Goal: Information Seeking & Learning: Learn about a topic

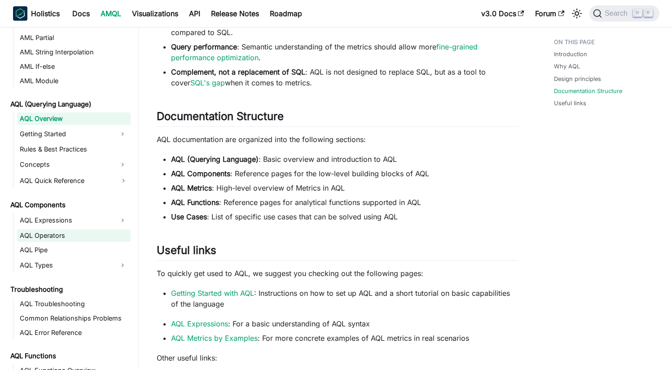
scroll to position [331, 0]
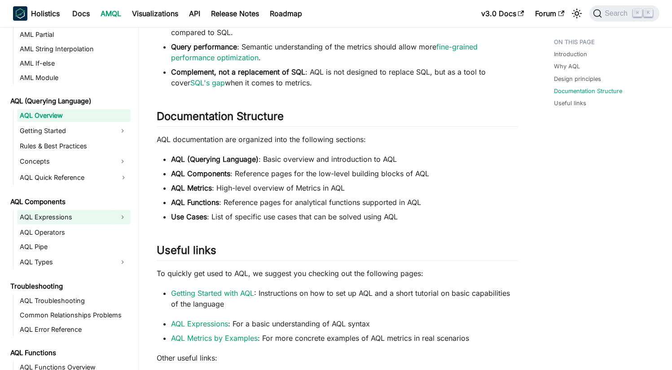
click at [123, 216] on button "Expand sidebar category 'AQL Expressions'" at bounding box center [123, 217] width 16 height 14
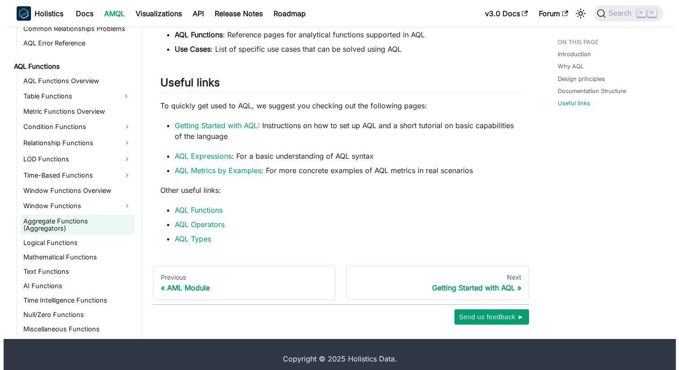
scroll to position [745, 0]
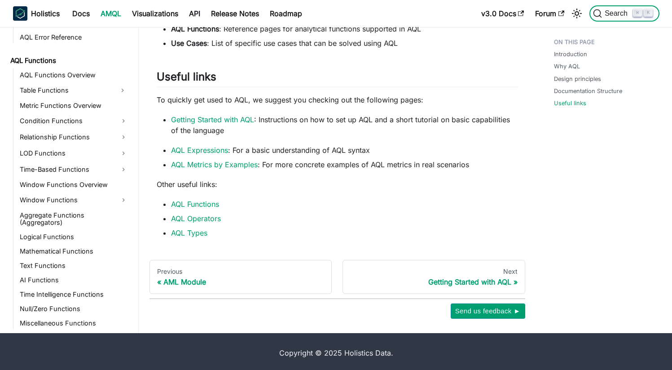
click at [619, 11] on span "Search" at bounding box center [617, 13] width 31 height 8
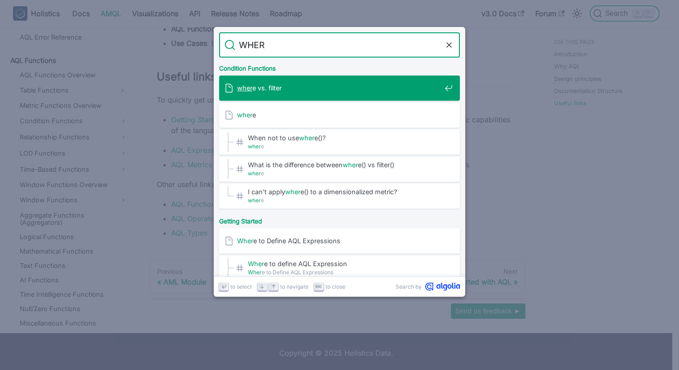
type input "WHERE"
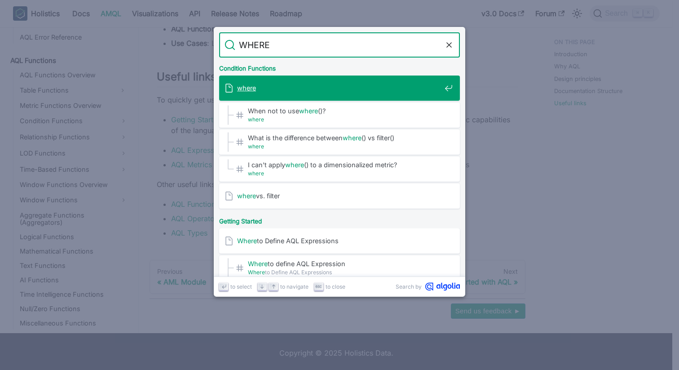
click at [294, 90] on span "where" at bounding box center [339, 88] width 204 height 9
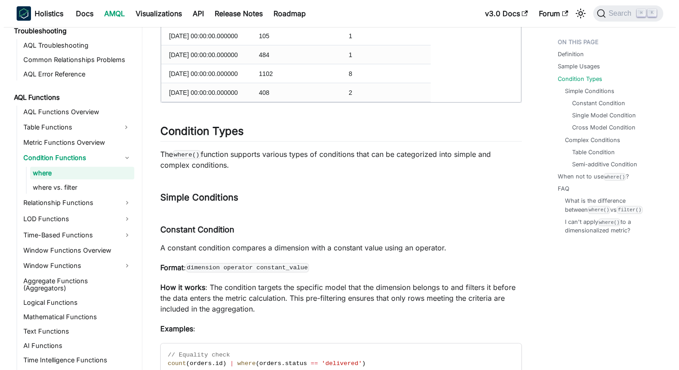
scroll to position [1370, 0]
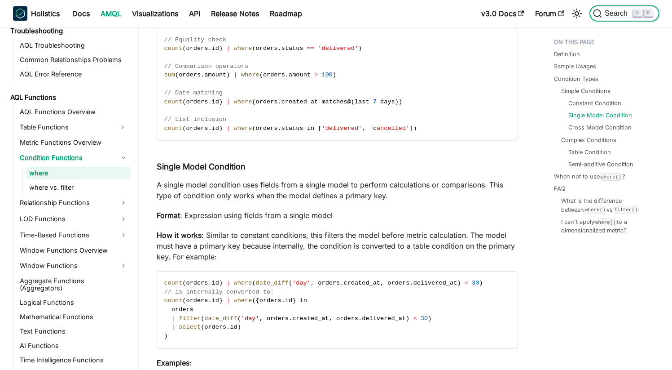
click at [616, 18] on button "Search ⌘ K" at bounding box center [625, 13] width 70 height 16
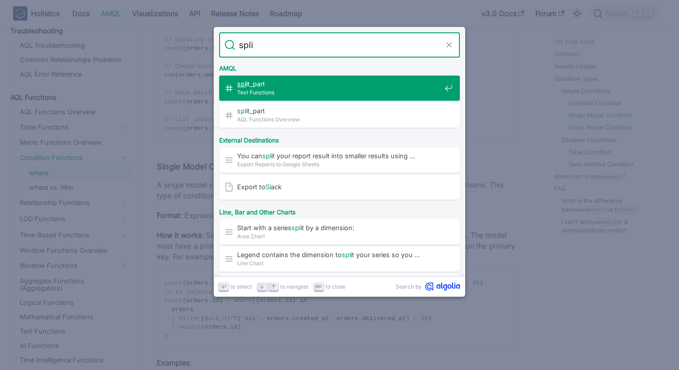
type input "split"
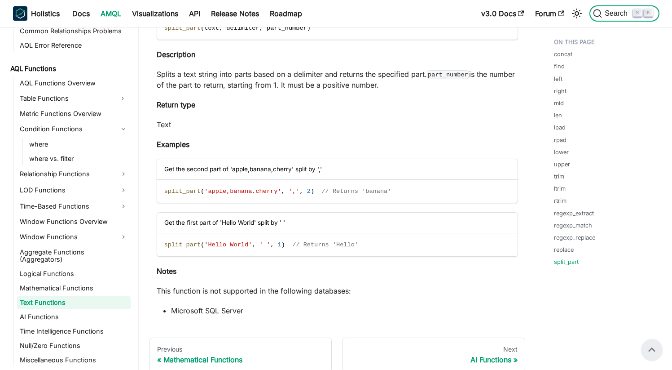
scroll to position [5769, 0]
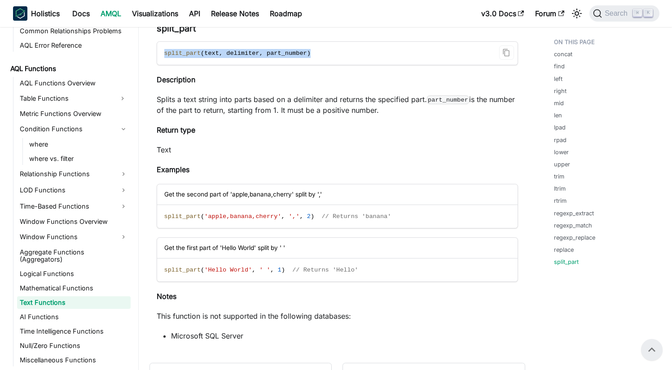
drag, startPoint x: 316, startPoint y: 55, endPoint x: 158, endPoint y: 52, distance: 157.7
click at [158, 52] on code "split_part ( text , delimiter , part_number )" at bounding box center [336, 53] width 359 height 23
copy span "split_part ( text , delimiter , part_number )"
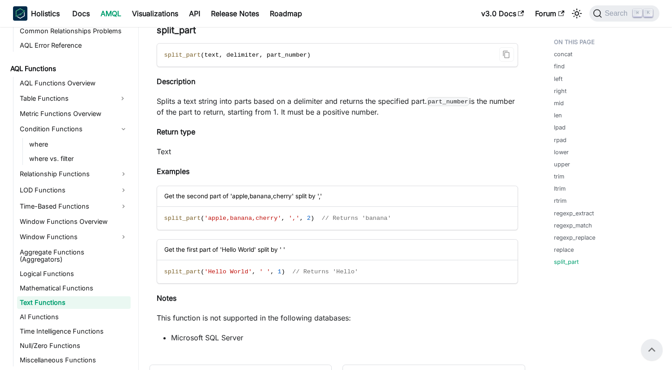
click at [319, 54] on code "split_part ( text , delimiter , part_number )" at bounding box center [336, 55] width 359 height 23
drag, startPoint x: 322, startPoint y: 53, endPoint x: 164, endPoint y: 54, distance: 157.7
click at [164, 54] on code "split_part ( text , delimiter , part_number )" at bounding box center [336, 55] width 359 height 23
copy span "split_part ( text , delimiter , part_number )"
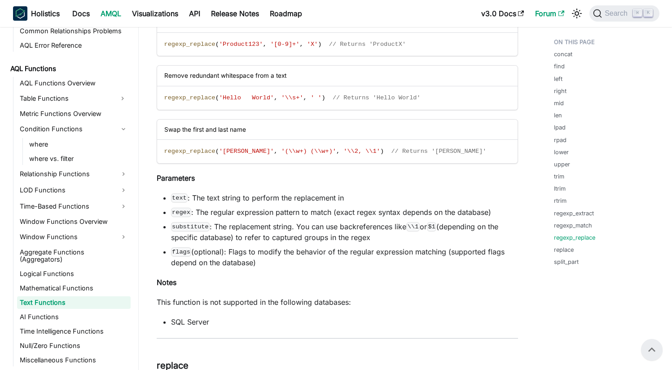
scroll to position [5146, 0]
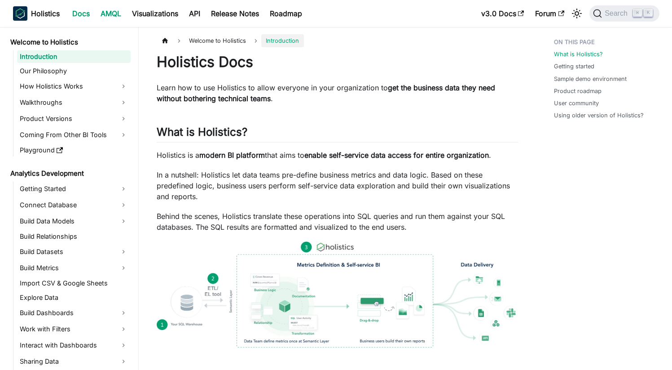
click at [114, 13] on link "AMQL" at bounding box center [110, 13] width 31 height 14
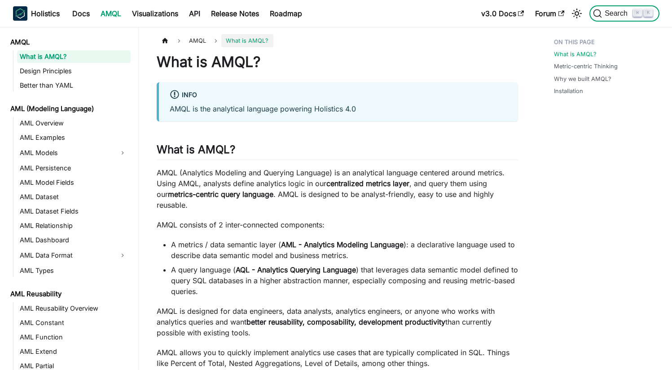
click at [610, 15] on span "Search" at bounding box center [617, 13] width 31 height 8
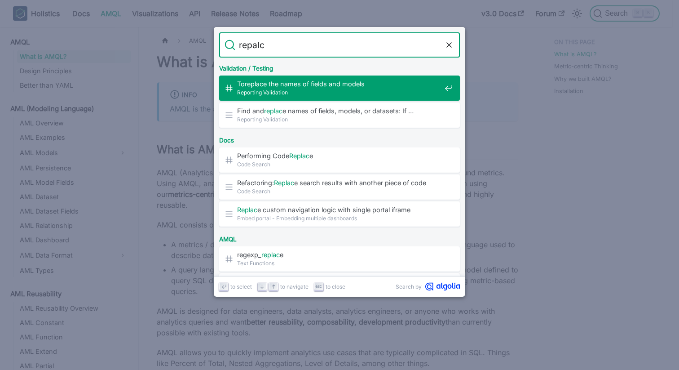
type input "repalce"
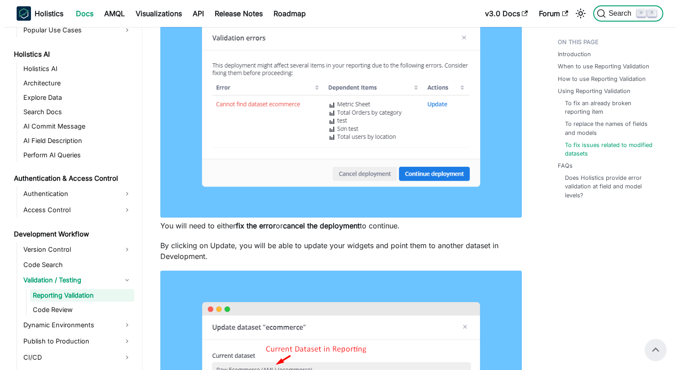
scroll to position [1232, 0]
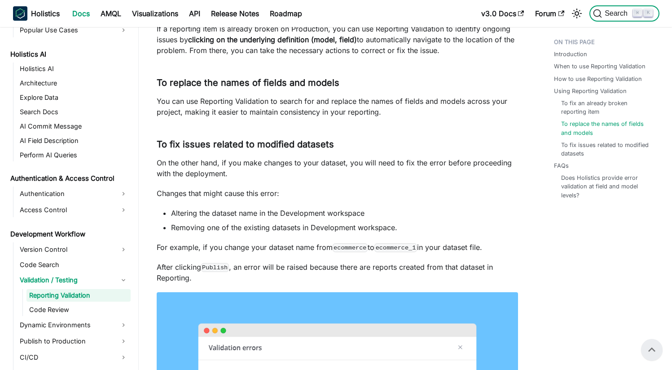
click at [616, 11] on span "Search" at bounding box center [617, 13] width 31 height 8
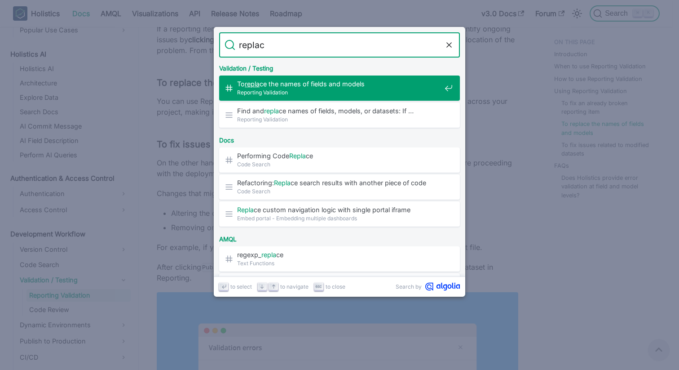
type input "replace"
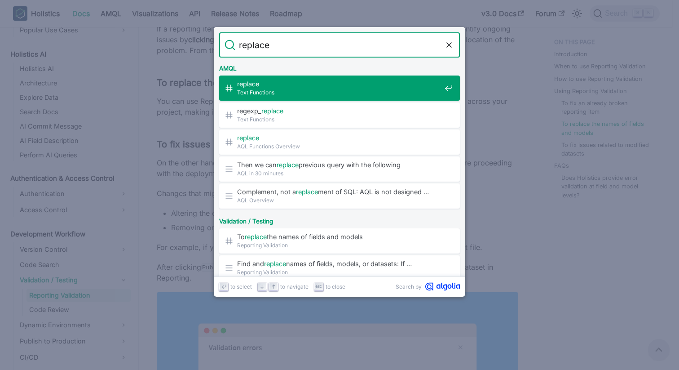
click at [269, 87] on span "replace ​" at bounding box center [339, 84] width 204 height 9
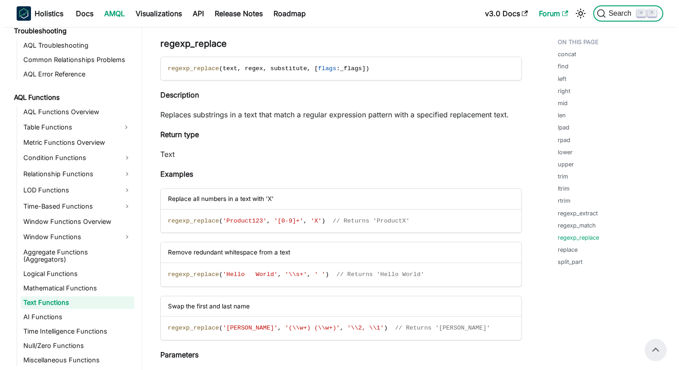
scroll to position [4893, 0]
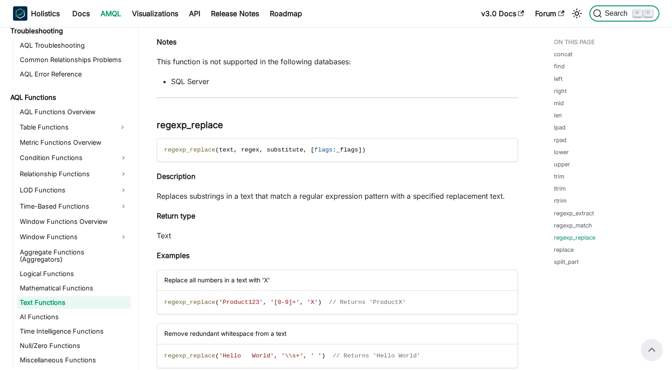
click at [609, 12] on span "Search" at bounding box center [617, 13] width 31 height 8
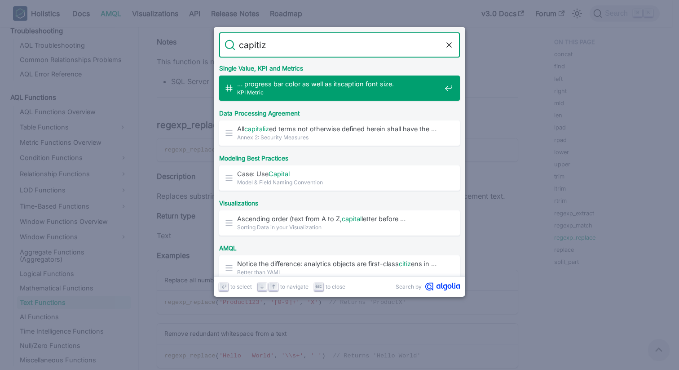
type input "capitize"
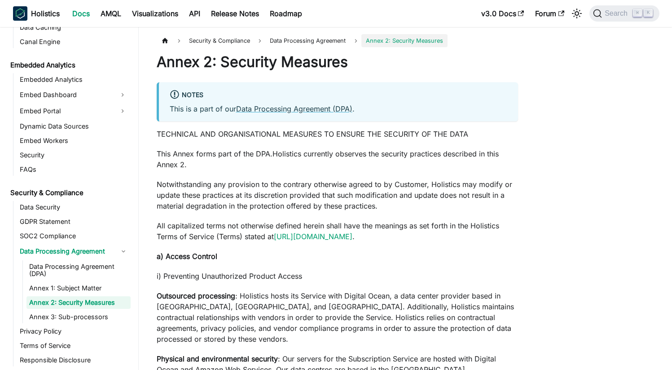
scroll to position [884, 0]
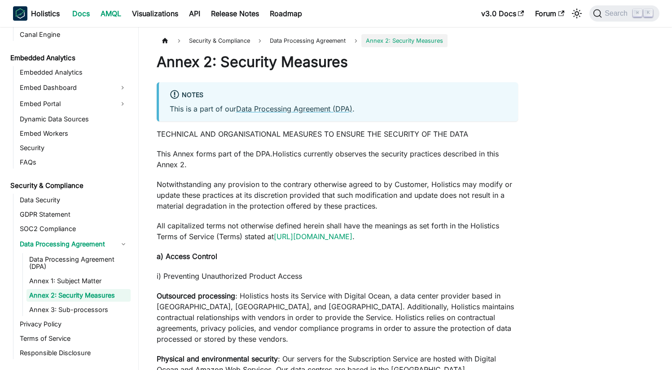
click at [115, 12] on link "AMQL" at bounding box center [110, 13] width 31 height 14
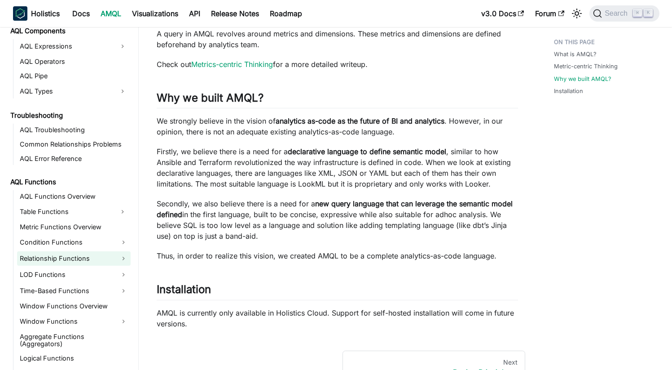
scroll to position [586, 0]
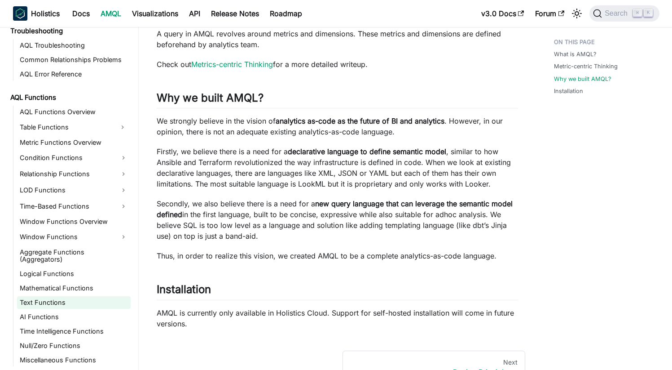
click at [49, 302] on link "Text Functions" at bounding box center [74, 302] width 114 height 13
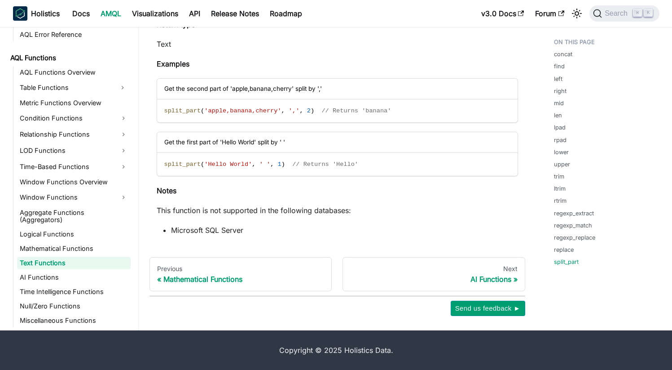
scroll to position [5563, 0]
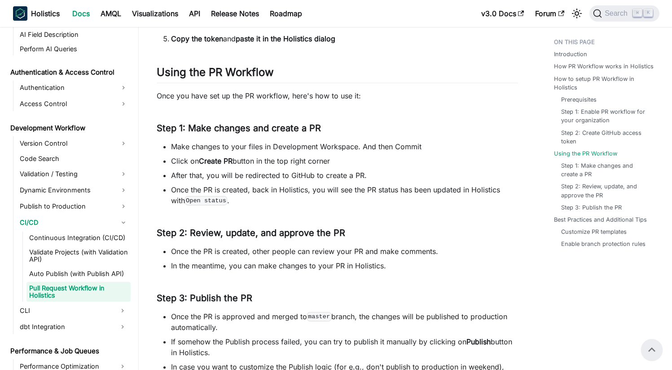
scroll to position [1856, 0]
